Goal: Book appointment/travel/reservation

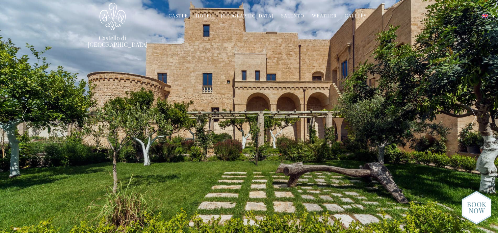
click at [206, 15] on link "Hotel" at bounding box center [204, 17] width 17 height 8
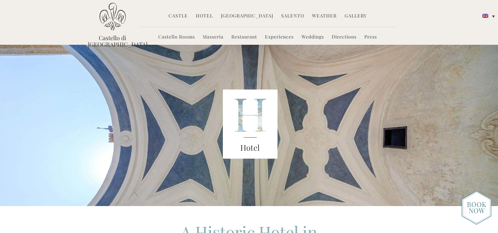
click at [318, 37] on link "Weddings" at bounding box center [313, 38] width 22 height 8
click at [487, 32] on img at bounding box center [486, 34] width 6 height 4
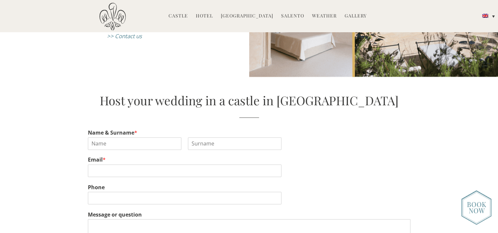
scroll to position [1087, 0]
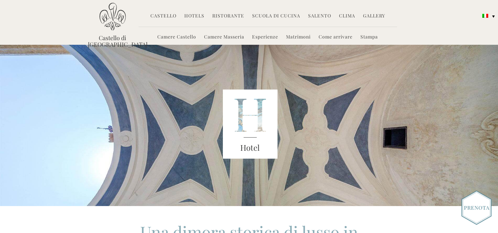
click at [302, 34] on link "Matrimoni" at bounding box center [298, 38] width 25 height 8
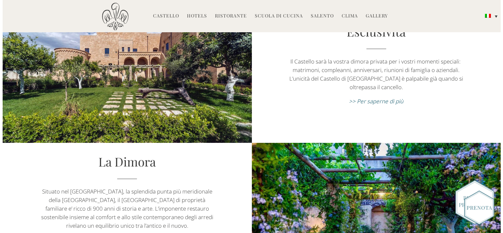
scroll to position [165, 0]
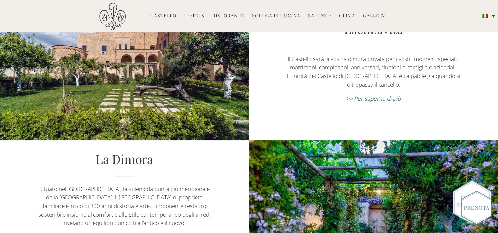
click at [364, 95] on em ">> Per saperne di più" at bounding box center [373, 99] width 54 height 8
